Goal: Complete application form

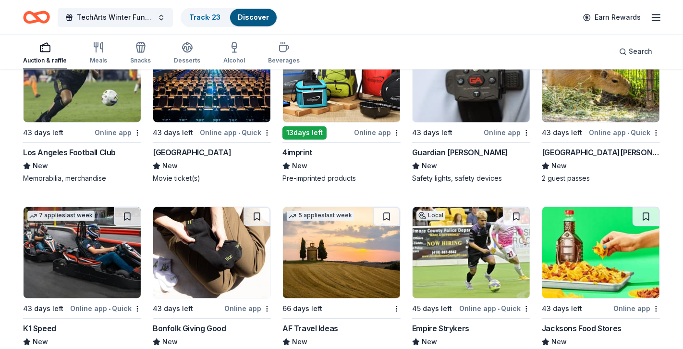
scroll to position [1603, 0]
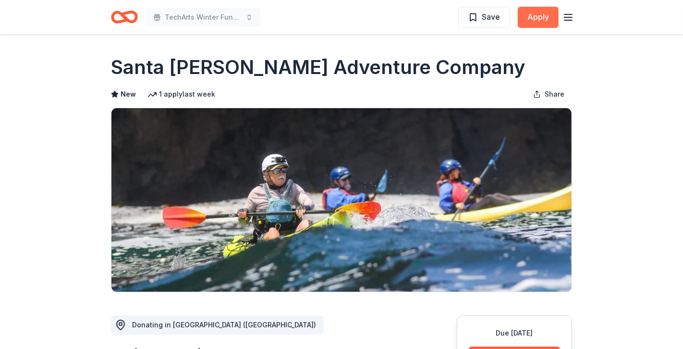
click at [536, 23] on button "Apply" at bounding box center [538, 17] width 41 height 21
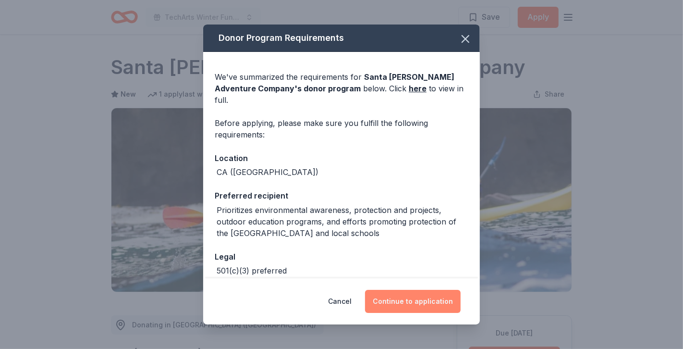
click at [442, 297] on button "Continue to application" at bounding box center [413, 301] width 96 height 23
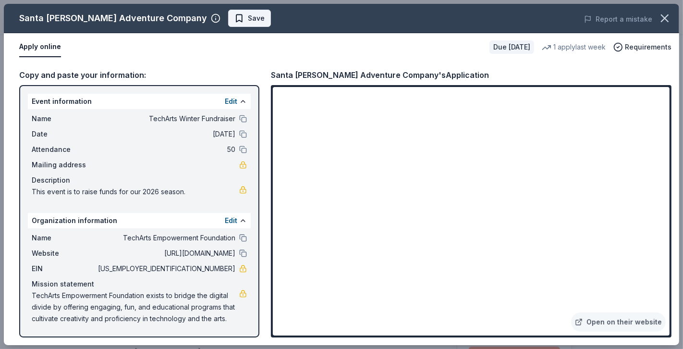
click at [234, 18] on span "Save" at bounding box center [249, 18] width 30 height 12
click at [232, 19] on body "TechArts Winter Fundraiser Saved Apply Due in 43 days Share Santa Barbara Adven…" at bounding box center [341, 174] width 683 height 349
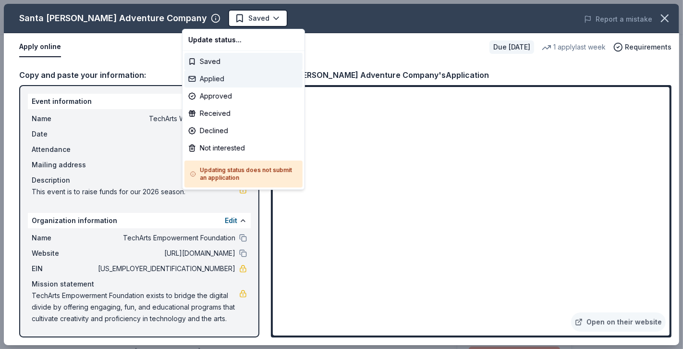
click at [219, 72] on div "Applied" at bounding box center [243, 78] width 118 height 17
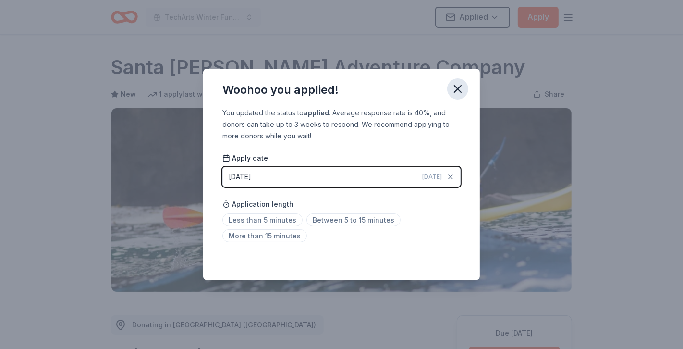
click at [456, 85] on icon "button" at bounding box center [457, 88] width 13 height 13
